Goal: Information Seeking & Learning: Check status

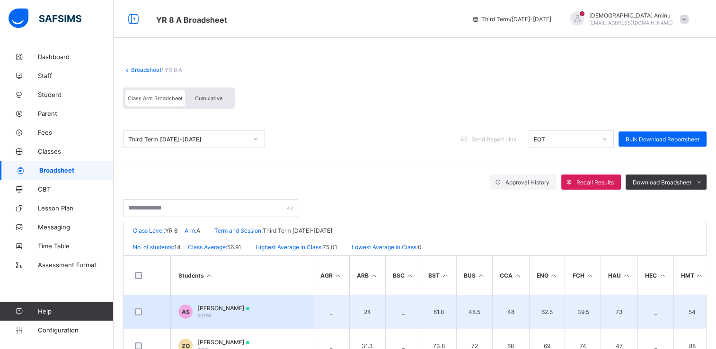
click at [250, 314] on div "[PERSON_NAME] 00785" at bounding box center [223, 312] width 52 height 14
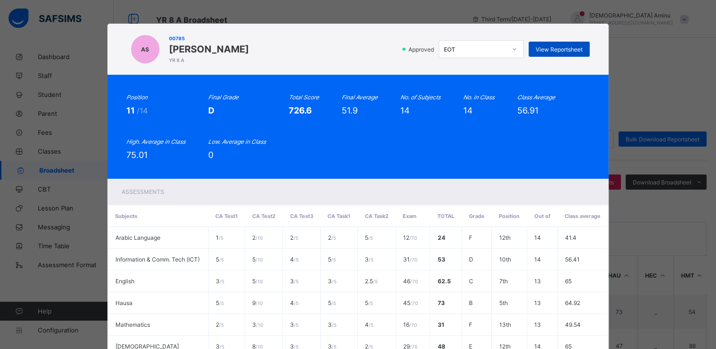
click at [574, 51] on span "View Reportsheet" at bounding box center [559, 49] width 47 height 7
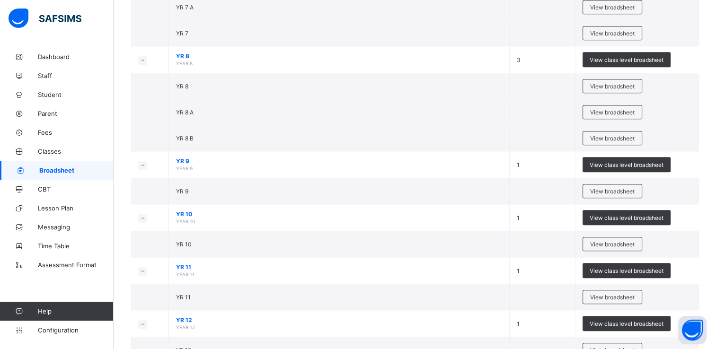
scroll to position [786, 0]
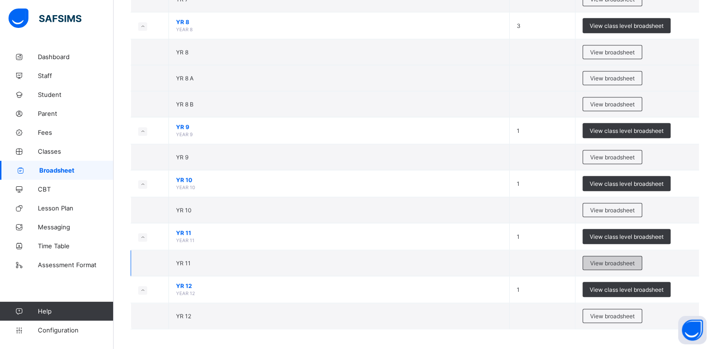
click at [630, 260] on span "View broadsheet" at bounding box center [612, 263] width 45 height 7
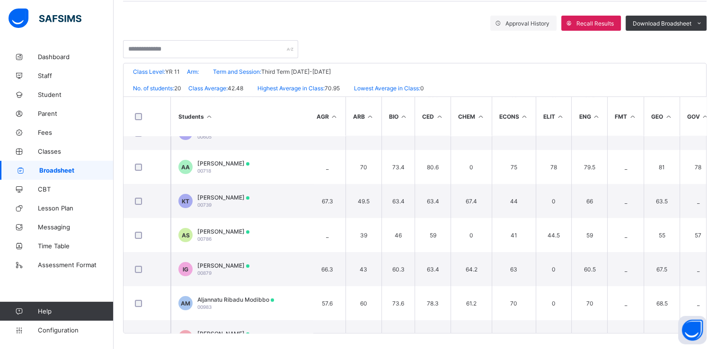
scroll to position [160, 0]
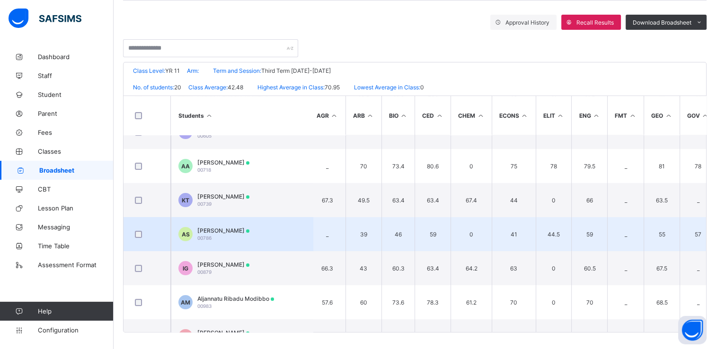
click at [250, 231] on span "Al-Amin Galadima Shehu" at bounding box center [223, 230] width 52 height 7
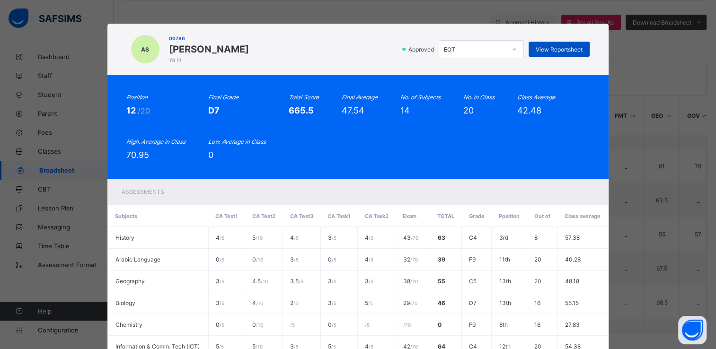
click at [572, 49] on span "View Reportsheet" at bounding box center [559, 49] width 47 height 7
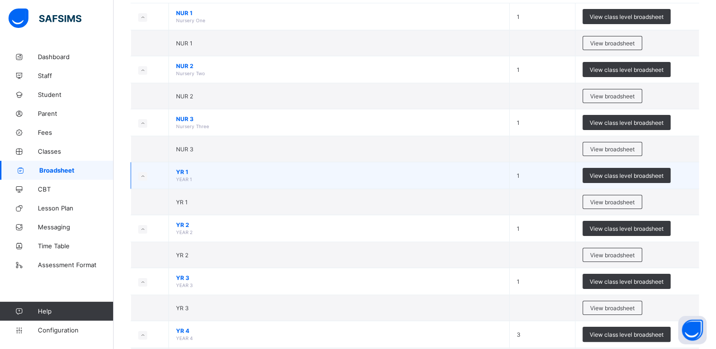
scroll to position [108, 0]
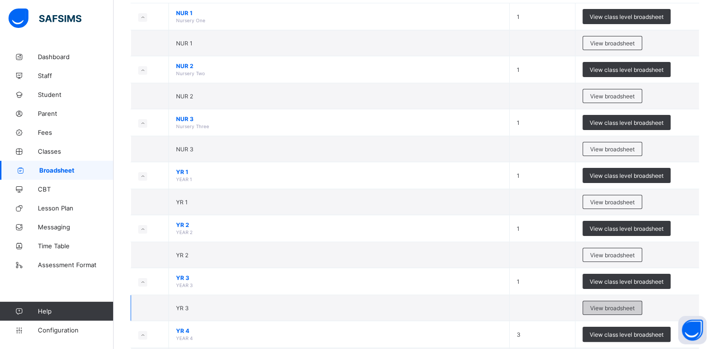
click at [626, 306] on span "View broadsheet" at bounding box center [612, 308] width 45 height 7
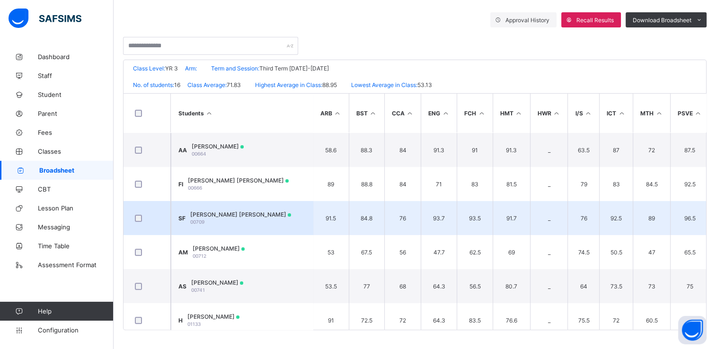
scroll to position [167, 0]
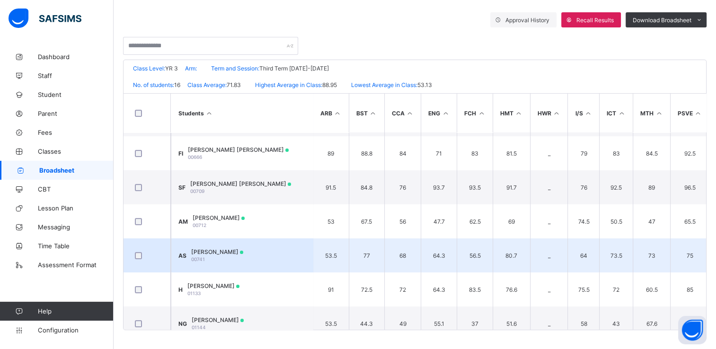
click at [283, 256] on td "AS Ahmad Suleiman Sanusi 00741" at bounding box center [242, 256] width 142 height 34
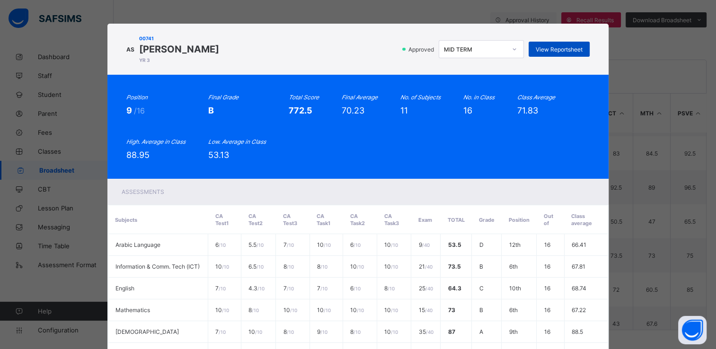
click at [550, 48] on span "View Reportsheet" at bounding box center [559, 49] width 47 height 7
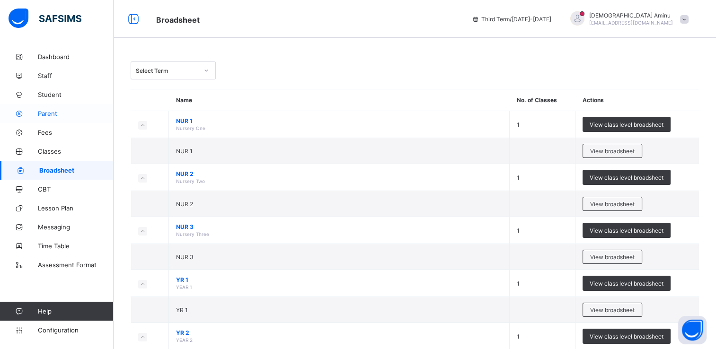
click at [50, 115] on span "Parent" at bounding box center [76, 114] width 76 height 8
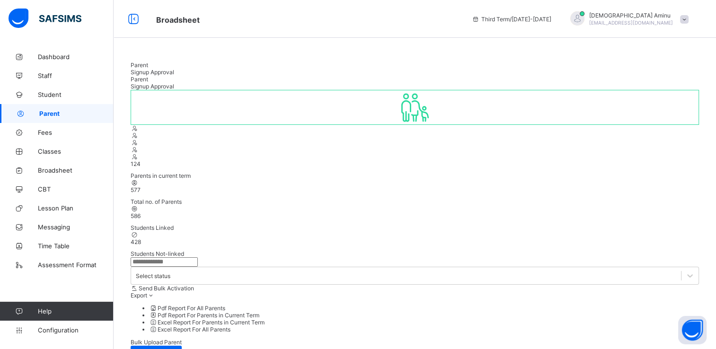
click at [192, 258] on input "text" at bounding box center [164, 262] width 67 height 9
type input "********"
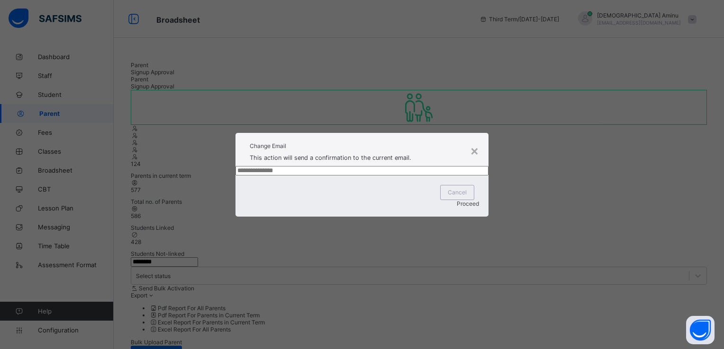
click at [333, 176] on input "text" at bounding box center [361, 170] width 253 height 9
type input "**********"
click at [461, 207] on span "Proceed" at bounding box center [467, 203] width 22 height 7
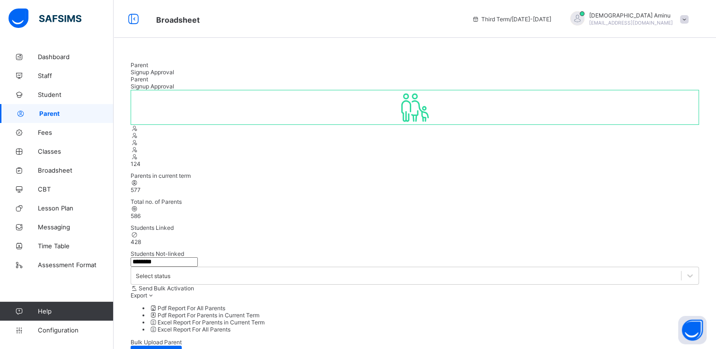
drag, startPoint x: 625, startPoint y: 316, endPoint x: 503, endPoint y: 313, distance: 121.7
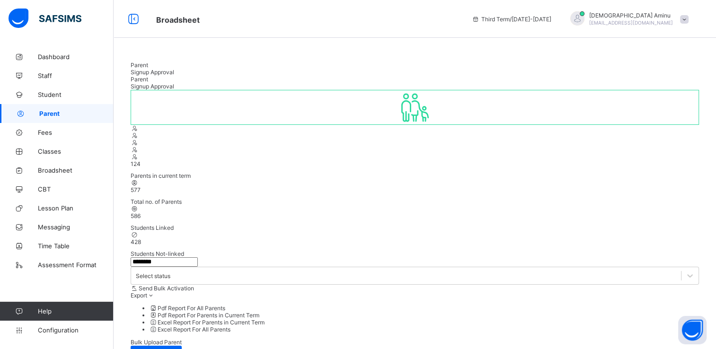
drag, startPoint x: 627, startPoint y: 322, endPoint x: 386, endPoint y: 330, distance: 241.1
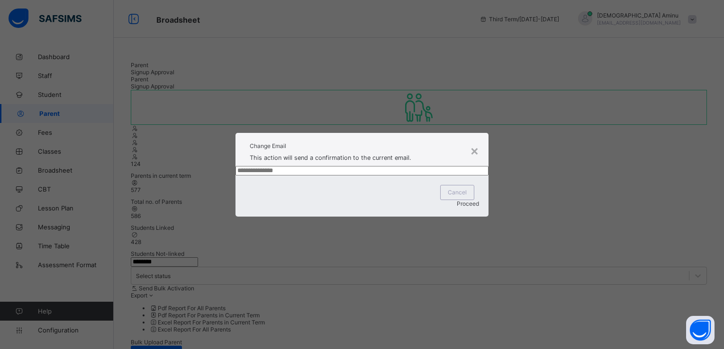
click at [400, 176] on input "text" at bounding box center [361, 170] width 253 height 9
type input "**********"
click at [453, 207] on div "Proceed" at bounding box center [362, 203] width 234 height 7
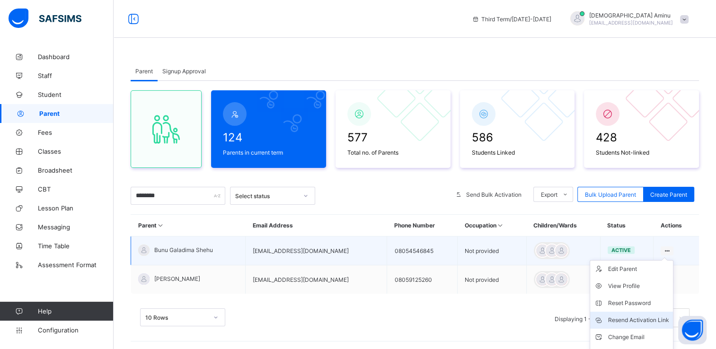
type input "********"
click at [627, 320] on div "Resend Activation Link" at bounding box center [638, 320] width 61 height 9
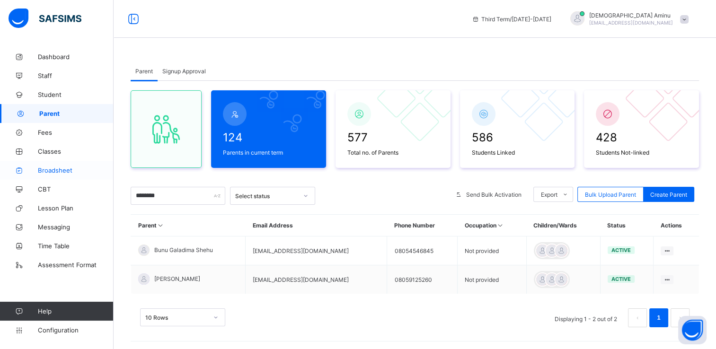
click at [58, 168] on span "Broadsheet" at bounding box center [76, 171] width 76 height 8
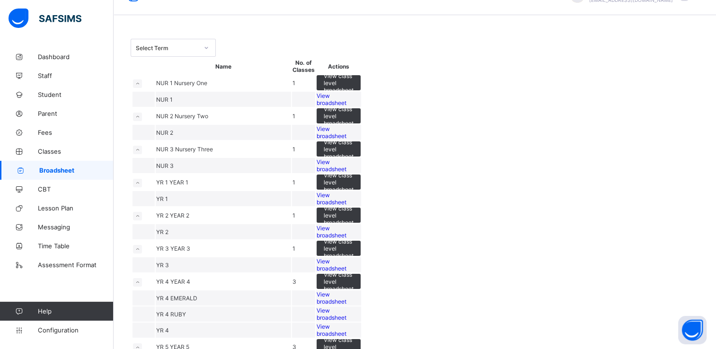
scroll to position [27, 0]
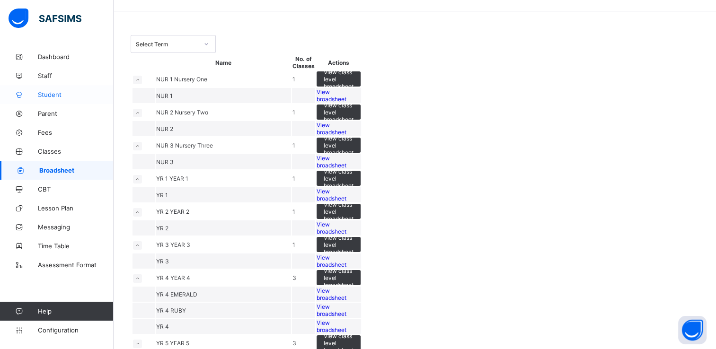
click at [61, 97] on span "Student" at bounding box center [76, 95] width 76 height 8
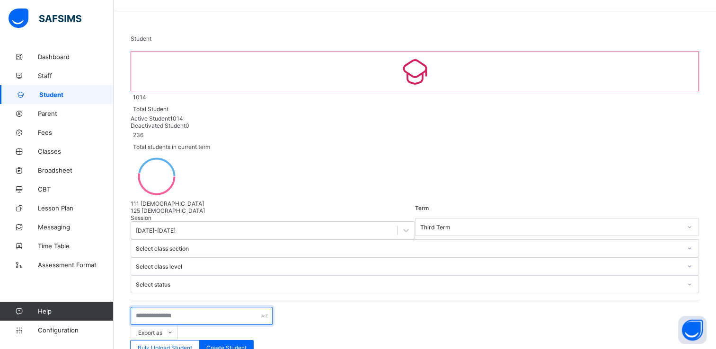
click at [208, 307] on input "text" at bounding box center [202, 316] width 142 height 18
type input "**********"
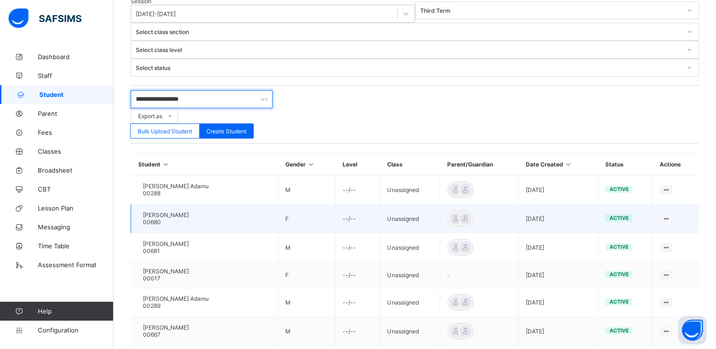
scroll to position [246, 0]
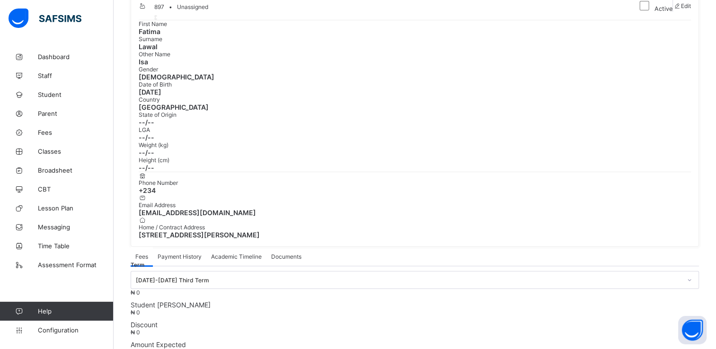
scroll to position [85, 0]
click at [248, 253] on span "Academic Timeline" at bounding box center [236, 256] width 51 height 7
click at [236, 249] on div "Academic Timeline" at bounding box center [236, 258] width 60 height 19
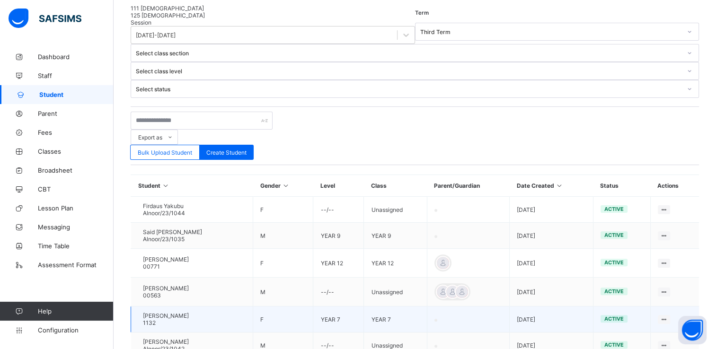
scroll to position [224, 0]
